Goal: Information Seeking & Learning: Find specific fact

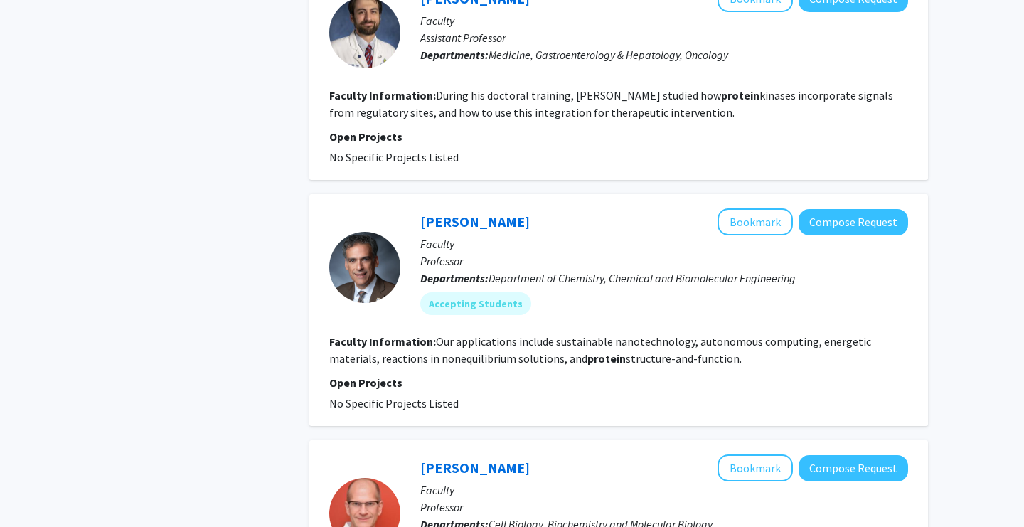
scroll to position [1220, 0]
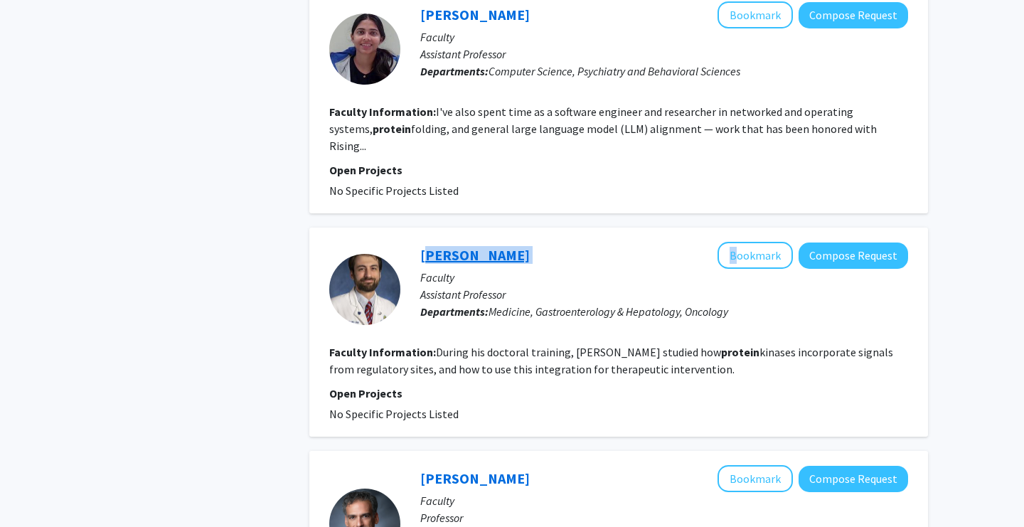
drag, startPoint x: 553, startPoint y: 218, endPoint x: 422, endPoint y: 221, distance: 130.9
click at [422, 242] on div "[PERSON_NAME] Bookmark Compose Request" at bounding box center [664, 255] width 488 height 27
copy div "[PERSON_NAME]"
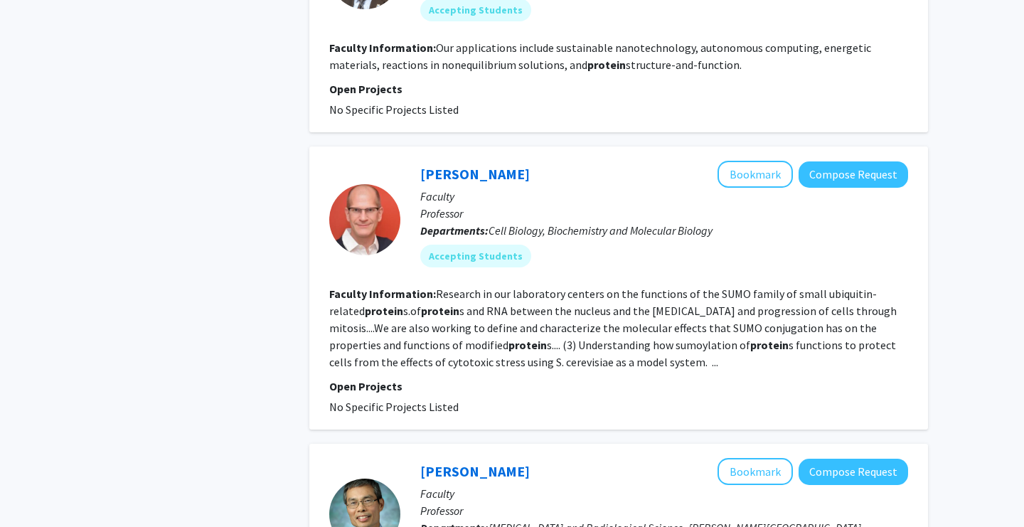
scroll to position [1772, 0]
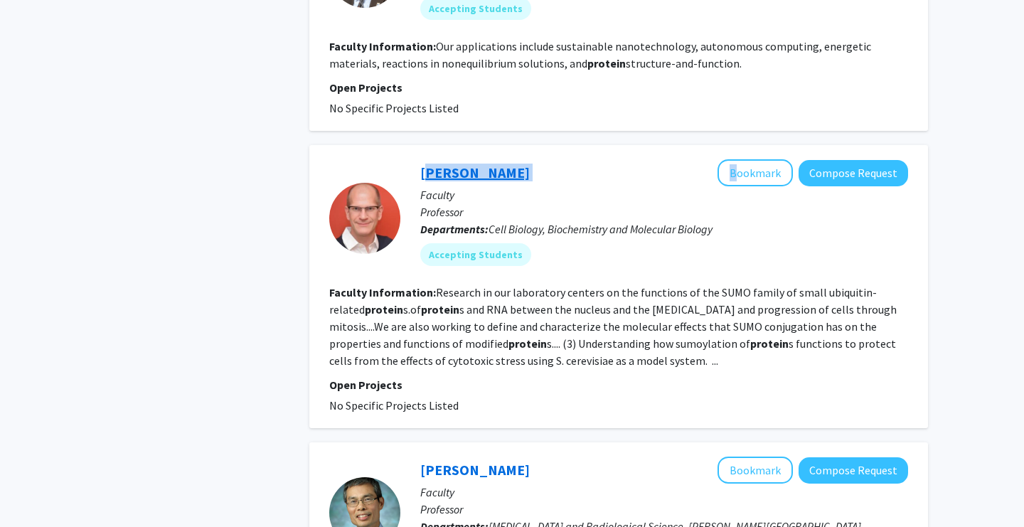
click at [420, 159] on div "[PERSON_NAME] Bookmark Compose Request Faculty Professor Departments: Cell Biol…" at bounding box center [654, 217] width 508 height 117
copy div "[PERSON_NAME]"
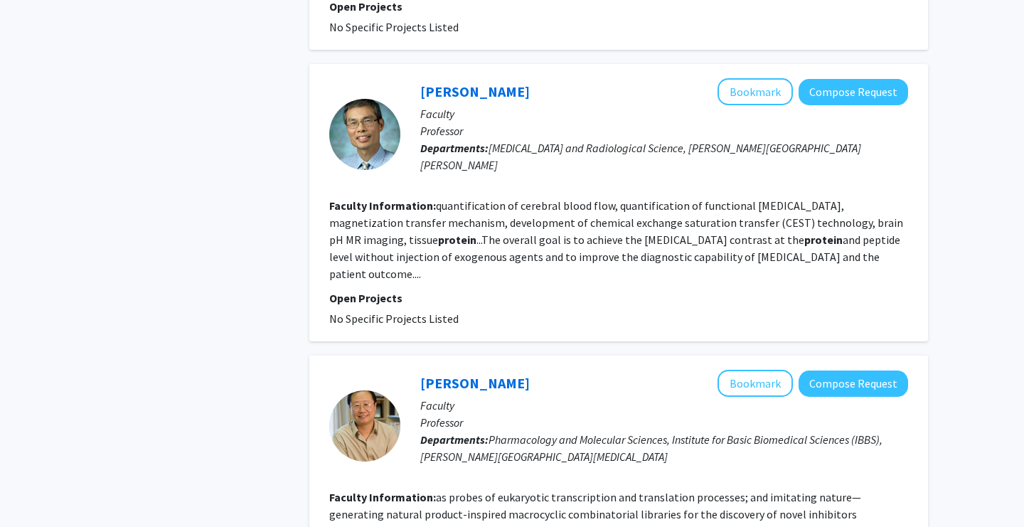
scroll to position [2151, 0]
drag, startPoint x: 541, startPoint y: 54, endPoint x: 421, endPoint y: 54, distance: 119.5
click at [421, 78] on div "[PERSON_NAME] Bookmark Compose Request" at bounding box center [664, 91] width 488 height 27
copy div "[PERSON_NAME]"
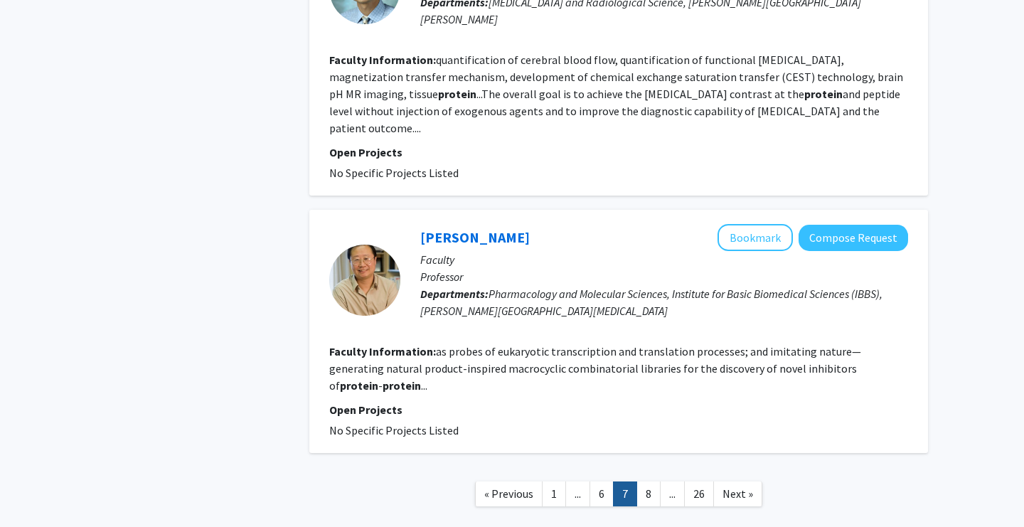
scroll to position [2296, 0]
click at [653, 482] on link "8" at bounding box center [649, 494] width 24 height 25
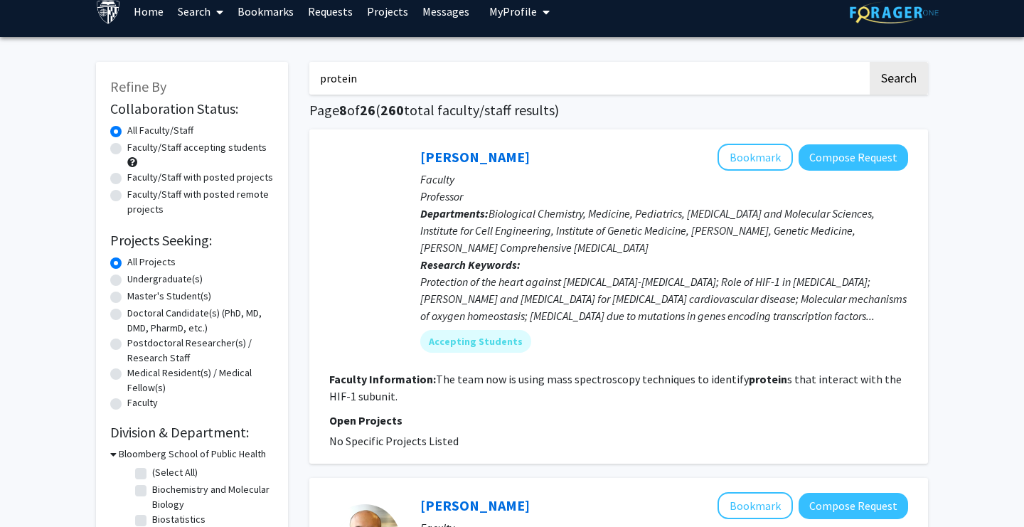
scroll to position [16, 0]
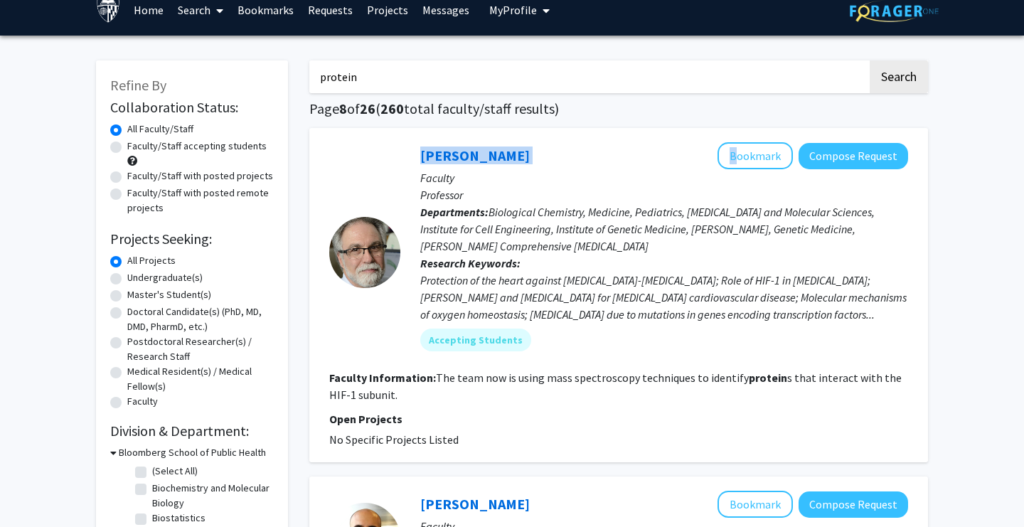
drag, startPoint x: 547, startPoint y: 159, endPoint x: 399, endPoint y: 155, distance: 148.0
click at [399, 155] on section "[PERSON_NAME] Bookmark Compose Request Faculty Professor Departments: Biologica…" at bounding box center [618, 252] width 579 height 220
copy section "[PERSON_NAME]"
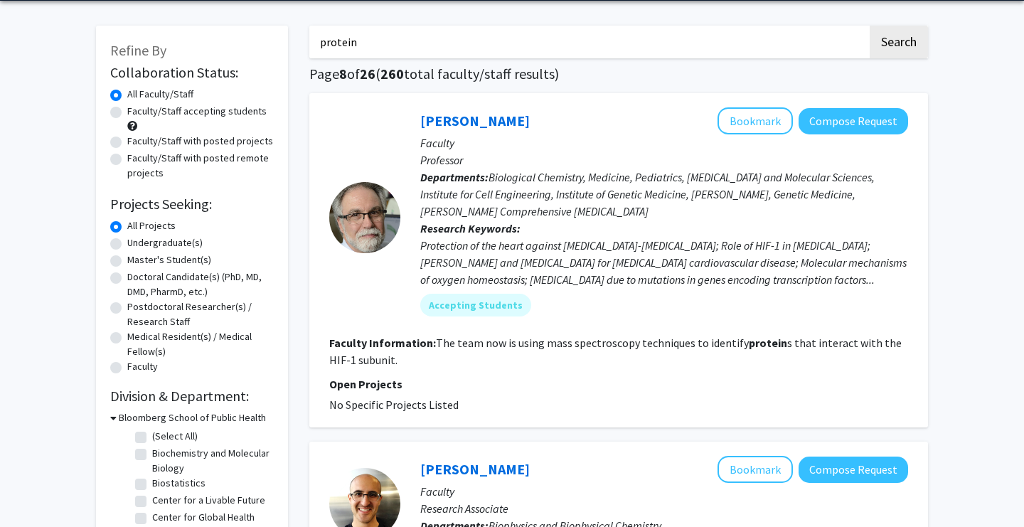
click at [507, 368] on section "Faculty Information: The team now is using mass spectroscopy techniques to iden…" at bounding box center [618, 351] width 579 height 34
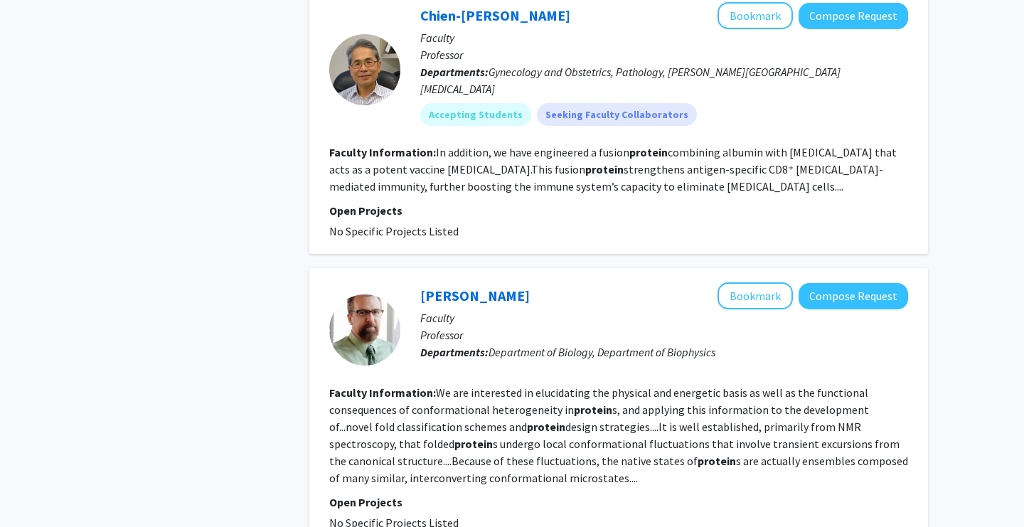
scroll to position [962, 0]
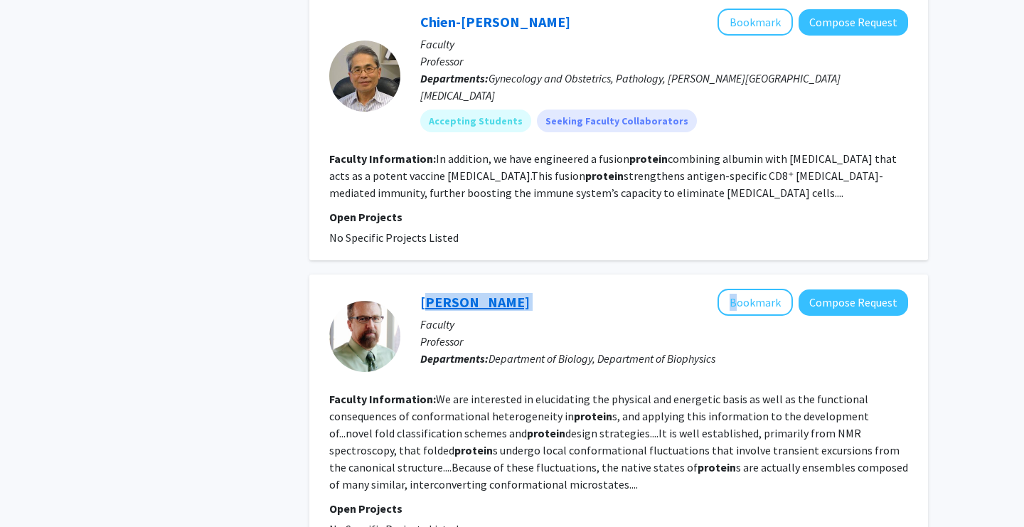
drag, startPoint x: 565, startPoint y: 280, endPoint x: 420, endPoint y: 287, distance: 144.5
click at [420, 289] on div "[PERSON_NAME] Bookmark Compose Request" at bounding box center [664, 302] width 488 height 27
copy div "[PERSON_NAME]"
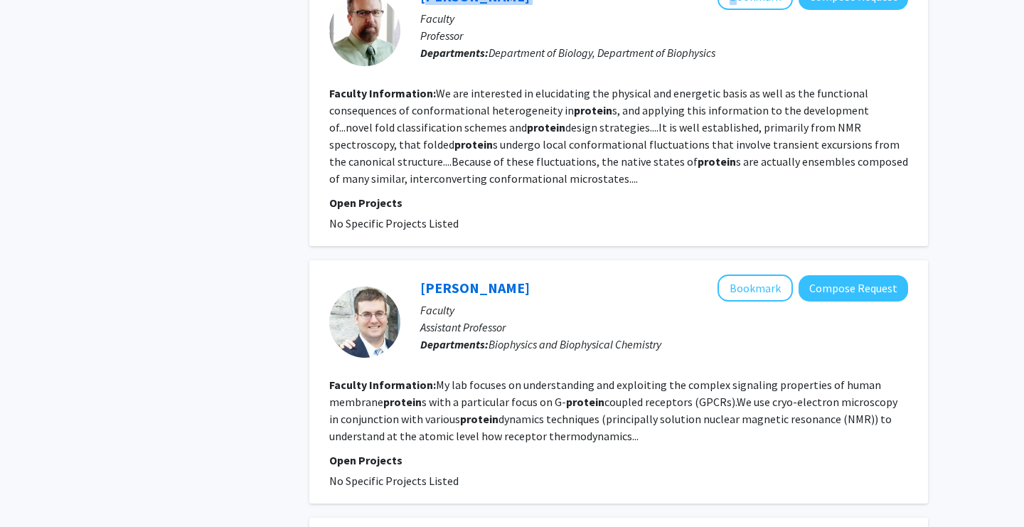
scroll to position [1309, 0]
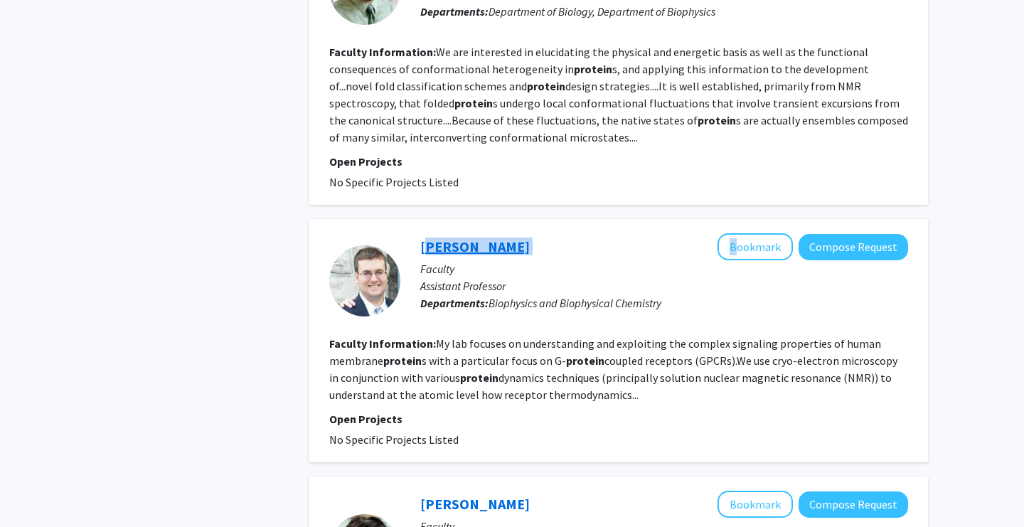
drag, startPoint x: 566, startPoint y: 240, endPoint x: 422, endPoint y: 233, distance: 144.5
click at [422, 233] on div "[PERSON_NAME] Bookmark Compose Request" at bounding box center [664, 246] width 488 height 27
copy div "[PERSON_NAME]"
